Goal: Task Accomplishment & Management: Use online tool/utility

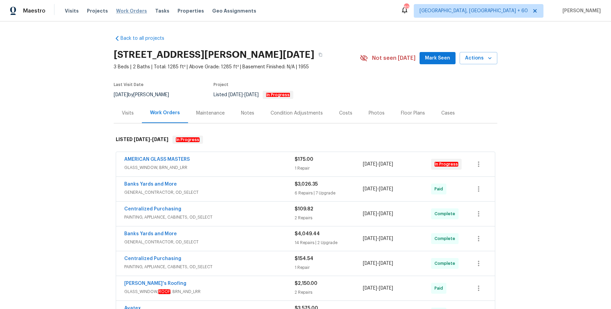
click at [116, 11] on span "Work Orders" at bounding box center [131, 10] width 31 height 7
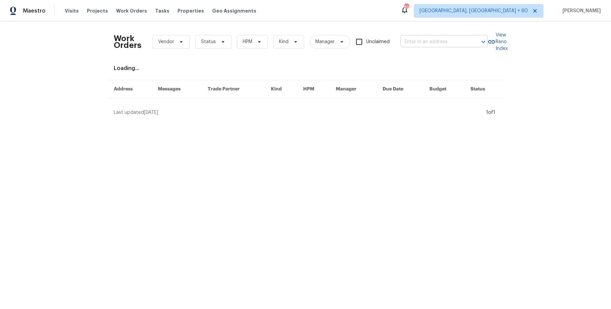
click at [429, 43] on input "text" at bounding box center [435, 42] width 68 height 11
paste input "[STREET_ADDRESS][PERSON_NAME]"
type input "[STREET_ADDRESS][PERSON_NAME]"
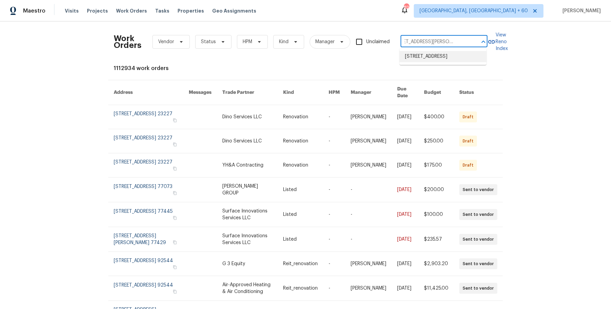
click at [425, 53] on li "[STREET_ADDRESS]" at bounding box center [443, 56] width 87 height 11
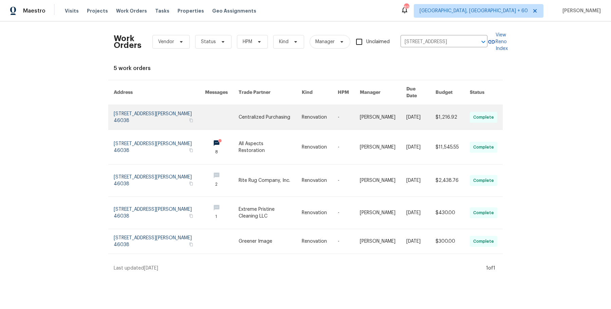
click at [397, 118] on link at bounding box center [383, 117] width 47 height 24
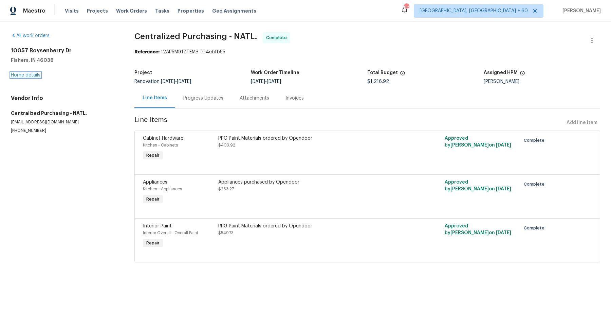
click at [30, 74] on link "Home details" at bounding box center [26, 75] width 30 height 5
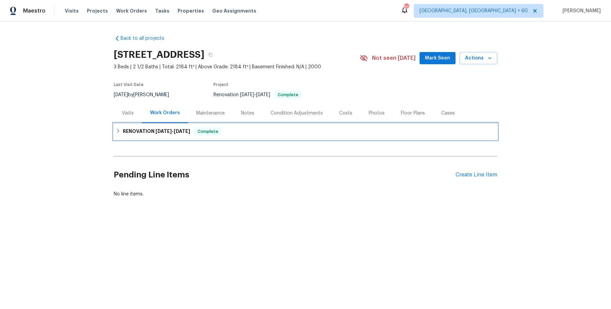
click at [265, 138] on div "RENOVATION [DATE] - [DATE] Complete" at bounding box center [306, 131] width 384 height 16
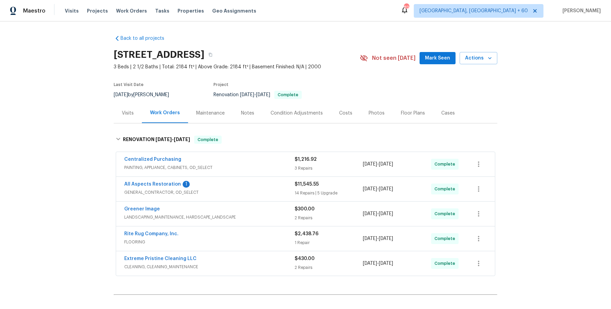
click at [255, 158] on div "Centralized Purchasing" at bounding box center [209, 160] width 170 height 8
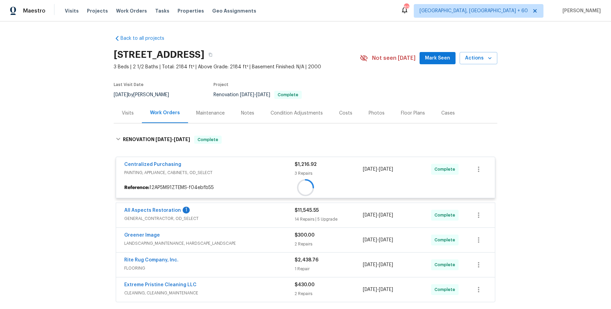
scroll to position [61, 0]
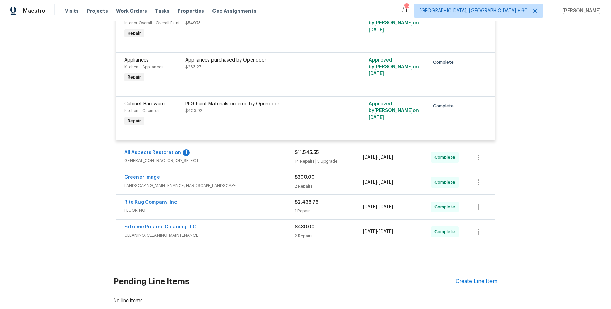
click at [255, 158] on span "GENERAL_CONTRACTOR, OD_SELECT" at bounding box center [209, 160] width 170 height 7
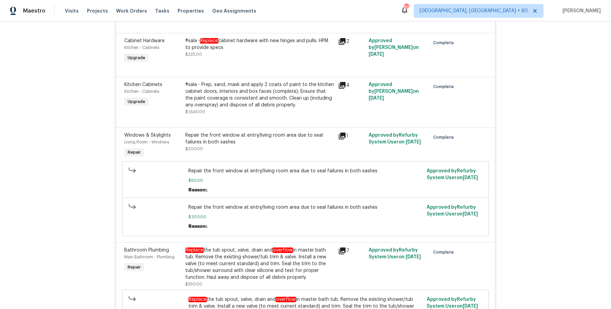
scroll to position [1501, 0]
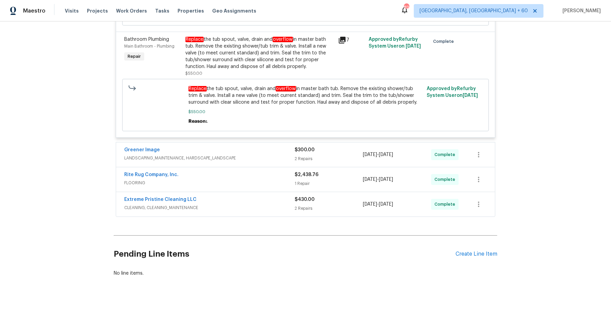
click at [262, 148] on div "Greener Image LANDSCAPING_MAINTENANCE, HARDSCAPE_LANDSCAPE" at bounding box center [209, 154] width 170 height 16
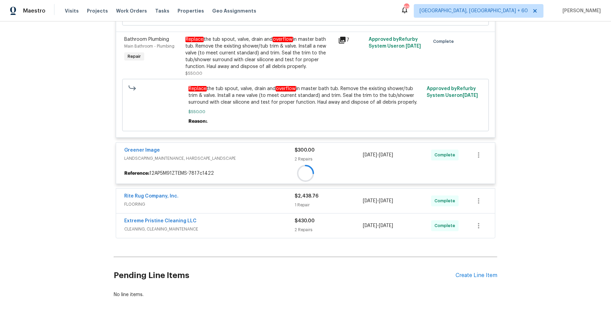
scroll to position [1522, 0]
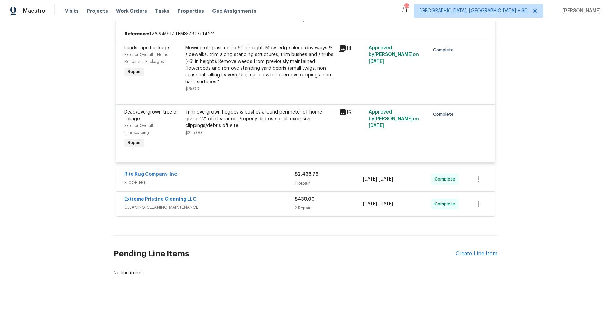
click at [262, 171] on div "Rite Rug Company, Inc." at bounding box center [209, 175] width 170 height 8
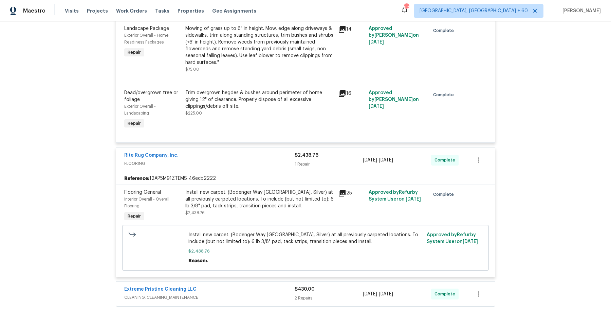
scroll to position [1749, 0]
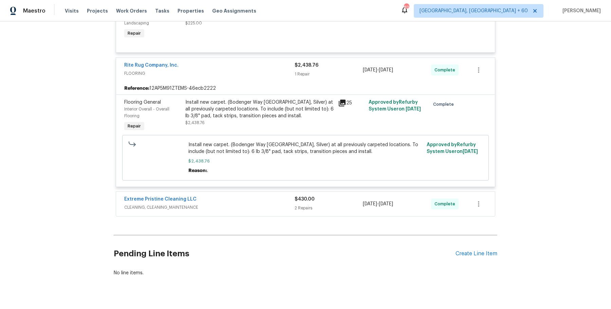
click at [260, 204] on span "CLEANING, CLEANING_MAINTENANCE" at bounding box center [209, 207] width 170 height 7
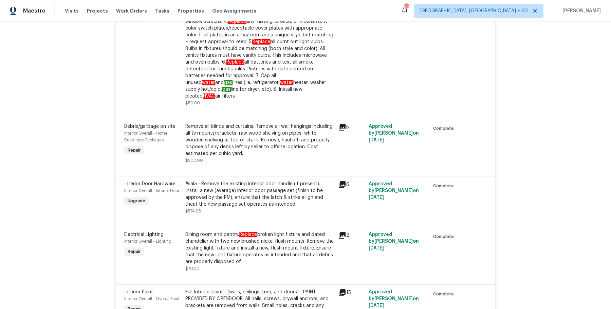
scroll to position [0, 0]
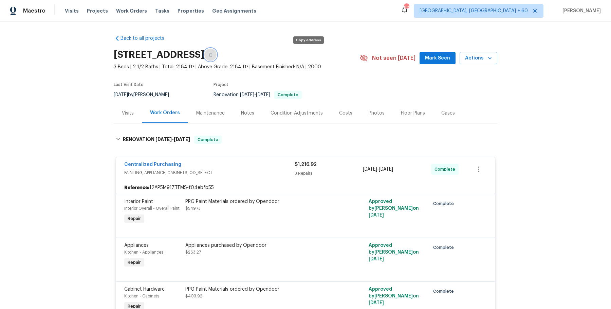
click at [213, 53] on icon "button" at bounding box center [210, 55] width 4 height 4
click at [217, 58] on button "button" at bounding box center [210, 55] width 12 height 12
click at [213, 54] on icon "button" at bounding box center [210, 55] width 4 height 4
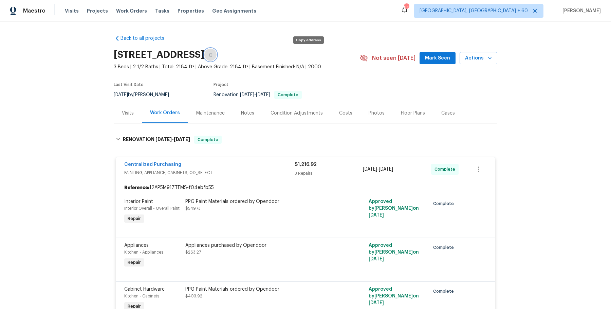
click at [213, 54] on icon "button" at bounding box center [210, 55] width 4 height 4
click at [217, 50] on button "button" at bounding box center [210, 55] width 12 height 12
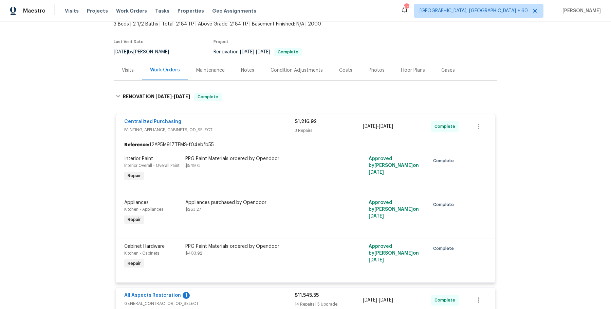
scroll to position [1362, 0]
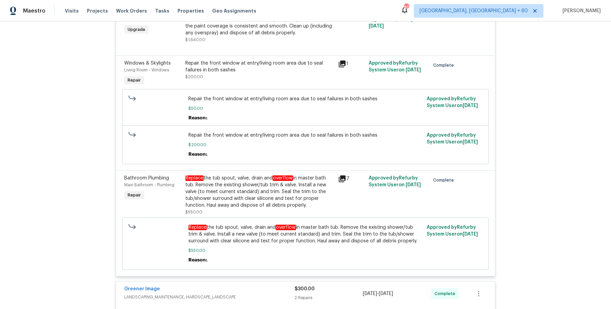
click at [249, 174] on div "Replace the tub spout, valve, drain and overflow in master bath tub. Remove the…" at bounding box center [259, 191] width 149 height 34
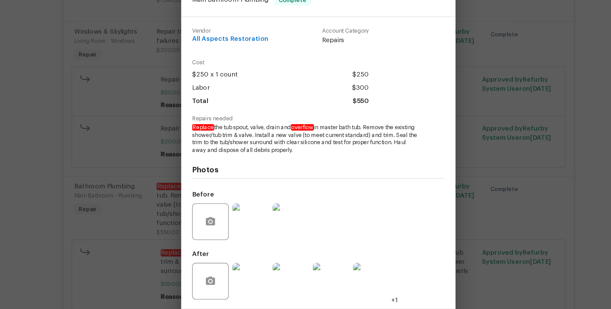
click at [256, 252] on img at bounding box center [255, 248] width 27 height 27
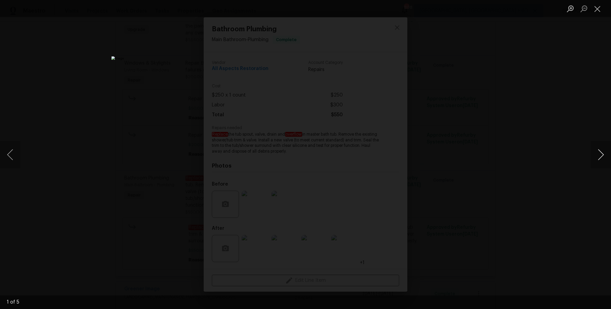
click at [598, 154] on button "Next image" at bounding box center [601, 154] width 20 height 27
click at [598, 155] on button "Next image" at bounding box center [601, 154] width 20 height 27
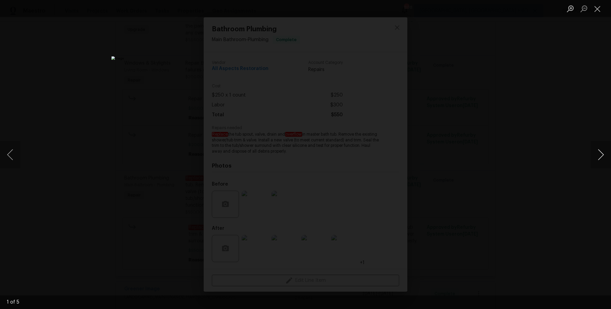
click at [598, 155] on button "Next image" at bounding box center [601, 154] width 20 height 27
click at [590, 149] on div "Lightbox" at bounding box center [305, 154] width 611 height 309
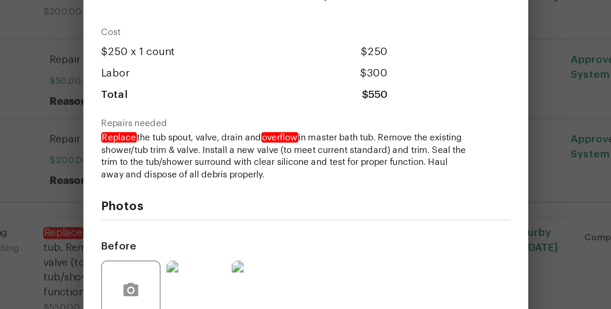
click at [191, 156] on div "Bathroom Plumbing Main Bathroom - Plumbing Complete Vendor All Aspects Restorat…" at bounding box center [305, 154] width 611 height 309
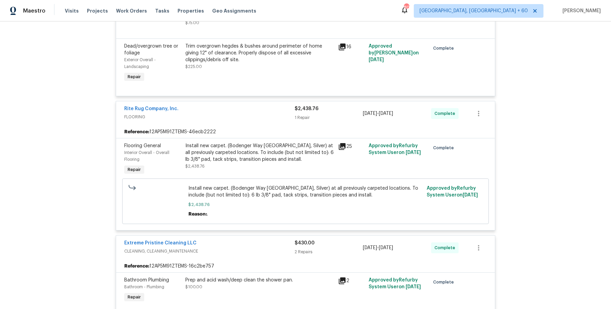
scroll to position [1700, 0]
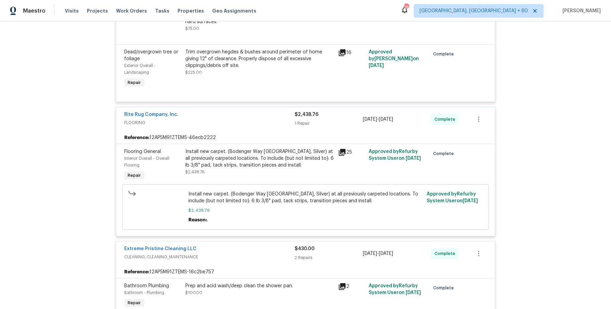
click at [122, 6] on div "Visits Projects Work Orders Tasks Properties Geo Assignments" at bounding box center [165, 11] width 200 height 14
click at [122, 8] on span "Work Orders" at bounding box center [131, 10] width 31 height 7
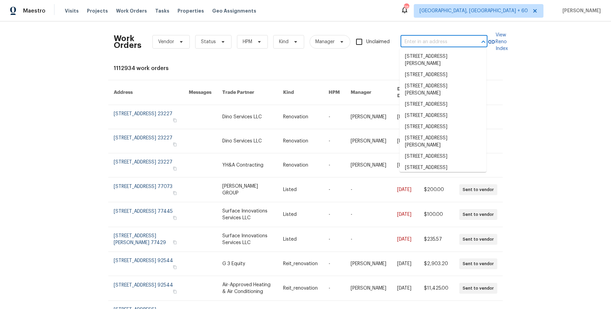
click at [433, 38] on input "text" at bounding box center [435, 42] width 68 height 11
paste input "[STREET_ADDRESS]"
type input "[STREET_ADDRESS]"
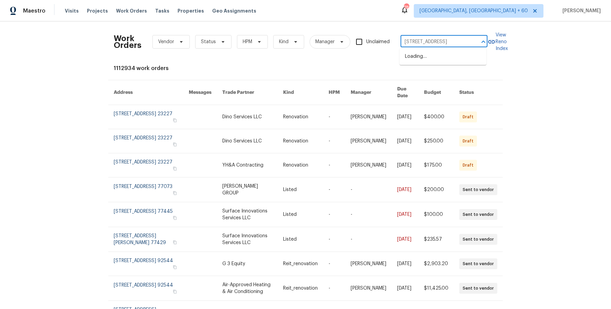
scroll to position [0, 20]
click at [439, 58] on li "[STREET_ADDRESS]" at bounding box center [443, 56] width 87 height 11
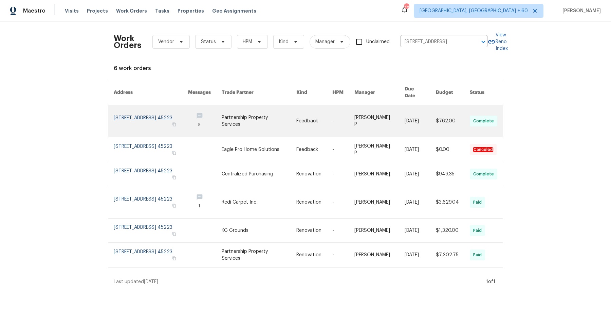
click at [402, 106] on td "[DATE]" at bounding box center [414, 121] width 31 height 32
click at [342, 123] on link at bounding box center [343, 121] width 22 height 32
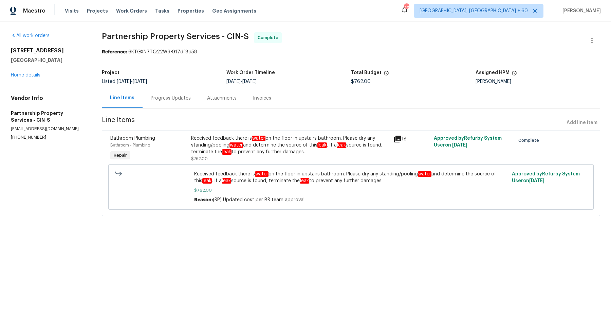
click at [29, 72] on div "[STREET_ADDRESS] Home details" at bounding box center [48, 62] width 75 height 31
click at [28, 77] on div "[STREET_ADDRESS] Home details" at bounding box center [48, 62] width 75 height 31
click at [31, 76] on link "Home details" at bounding box center [26, 75] width 30 height 5
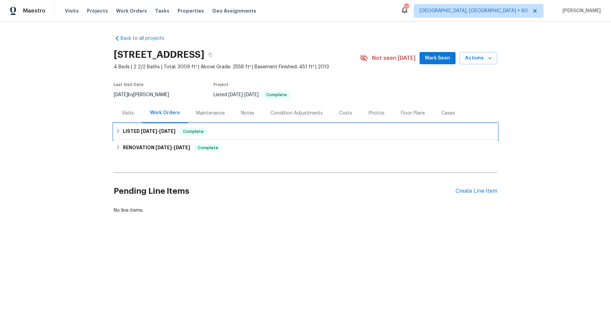
click at [204, 131] on span "Complete" at bounding box center [193, 131] width 26 height 7
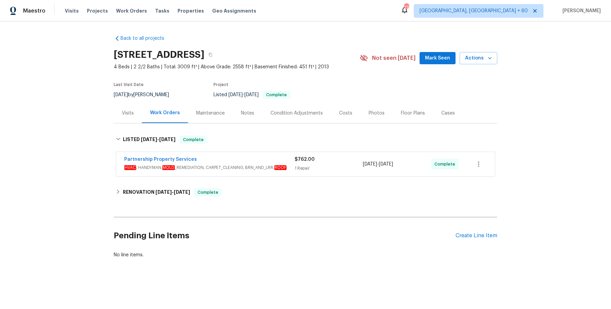
click at [234, 166] on span "HVAC , HANDYMAN, MOLD _REMEDIATION, CARPET_CLEANING, BRN_AND_LRR, ROOF" at bounding box center [209, 167] width 170 height 7
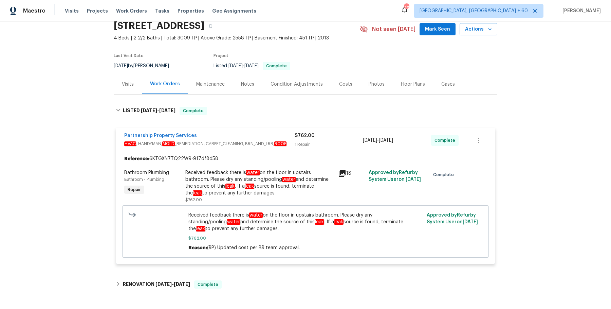
scroll to position [116, 0]
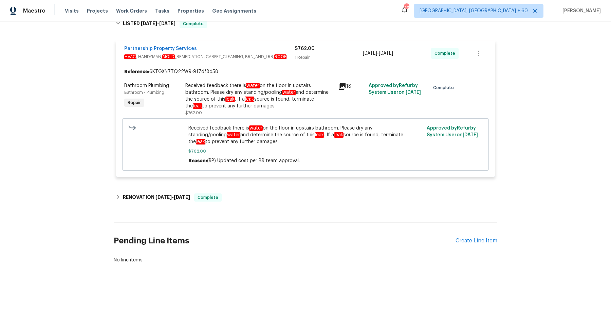
click at [231, 208] on div "Back to all projects [STREET_ADDRESS] 4 Beds | 2 2/2 Baths | Total: 3009 ft² | …" at bounding box center [306, 91] width 384 height 355
click at [233, 202] on div "RENOVATION [DATE] - [DATE] Complete" at bounding box center [306, 197] width 384 height 16
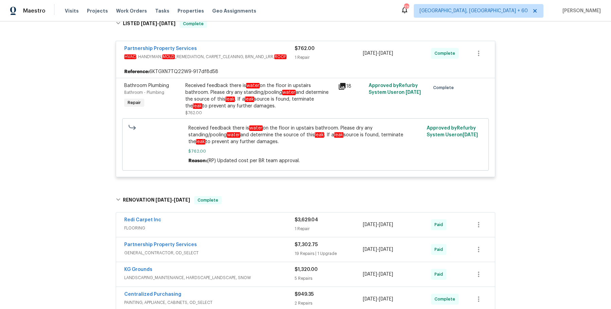
click at [236, 219] on div "Redi Carpet Inc" at bounding box center [209, 220] width 170 height 8
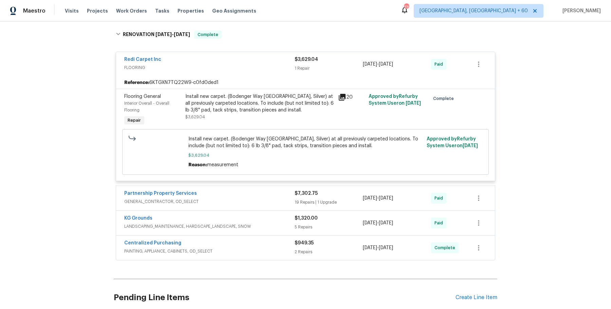
scroll to position [337, 0]
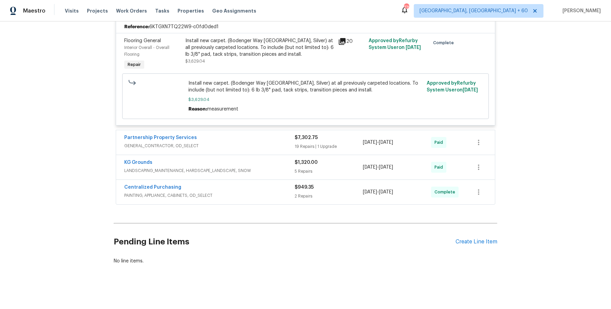
click at [260, 141] on div "Partnership Property Services" at bounding box center [209, 138] width 170 height 8
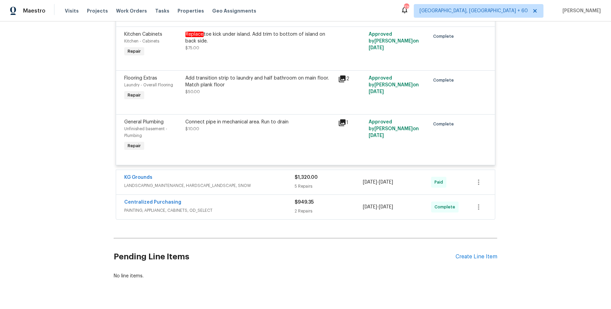
scroll to position [1626, 0]
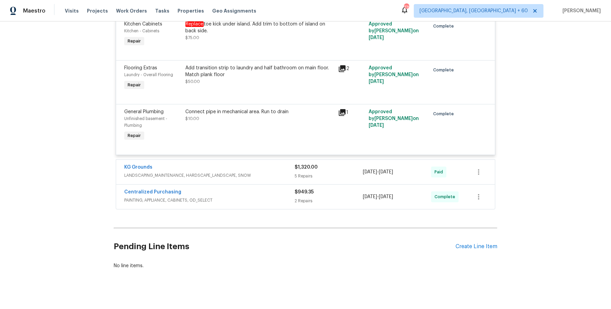
click at [245, 164] on div "KG Grounds" at bounding box center [209, 168] width 170 height 8
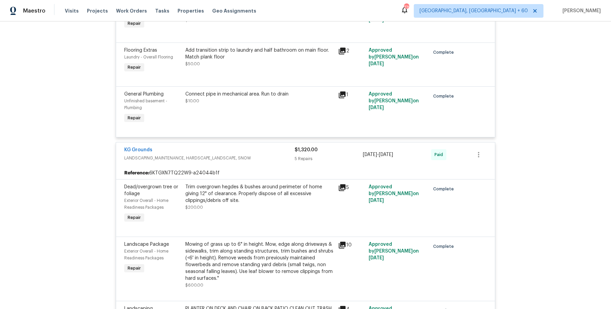
scroll to position [1912, 0]
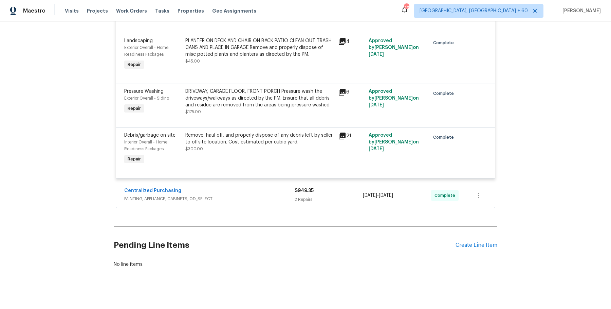
click at [259, 197] on span "PAINTING, APPLIANCE, CABINETS, OD_SELECT" at bounding box center [209, 198] width 170 height 7
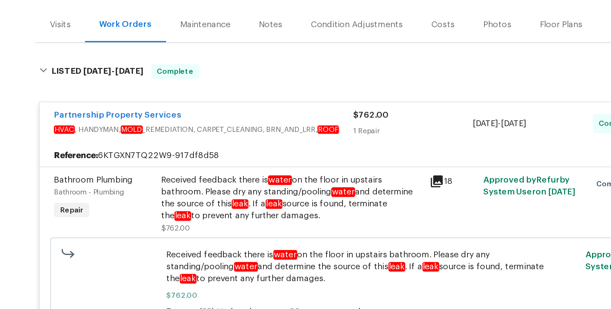
scroll to position [33, 0]
